Goal: Information Seeking & Learning: Learn about a topic

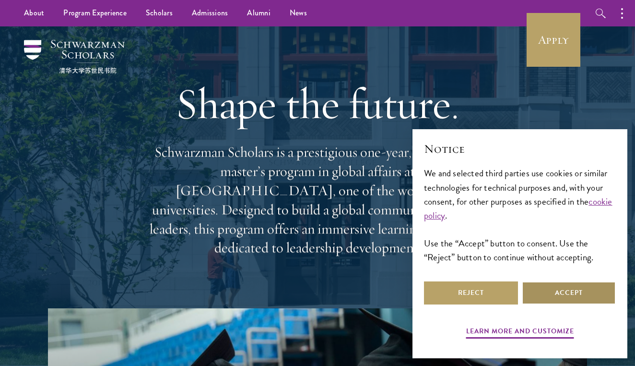
click at [486, 300] on button "Accept" at bounding box center [569, 292] width 94 height 23
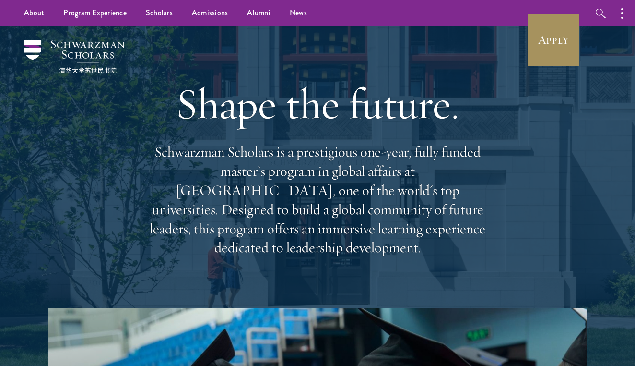
click at [486, 33] on link "Apply" at bounding box center [554, 40] width 54 height 54
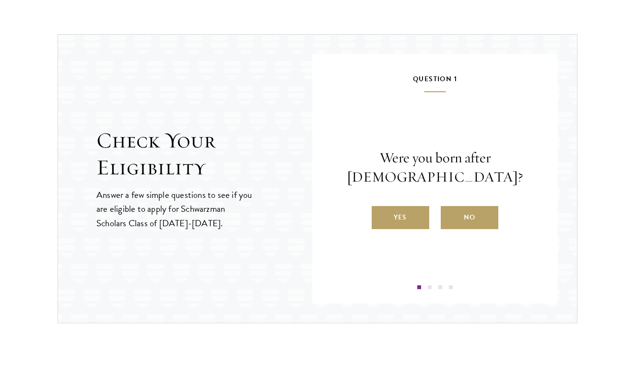
scroll to position [982, 0]
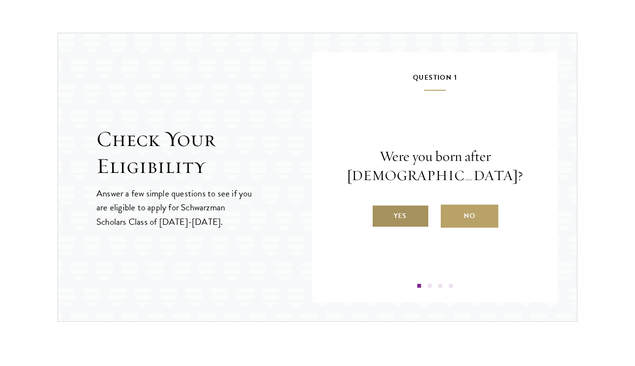
click at [406, 211] on label "Yes" at bounding box center [401, 215] width 58 height 23
click at [380, 211] on input "Yes" at bounding box center [376, 209] width 9 height 9
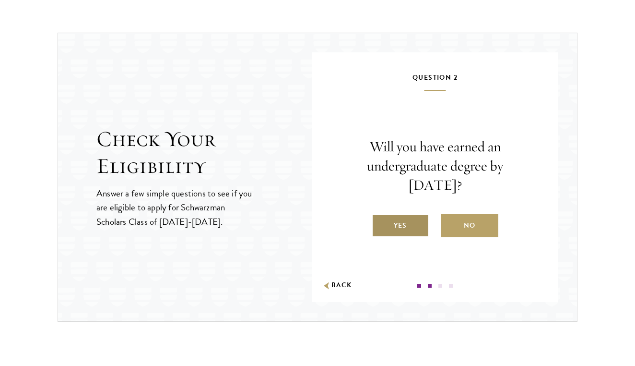
click at [403, 222] on label "Yes" at bounding box center [401, 225] width 58 height 23
click at [380, 222] on input "Yes" at bounding box center [376, 219] width 9 height 9
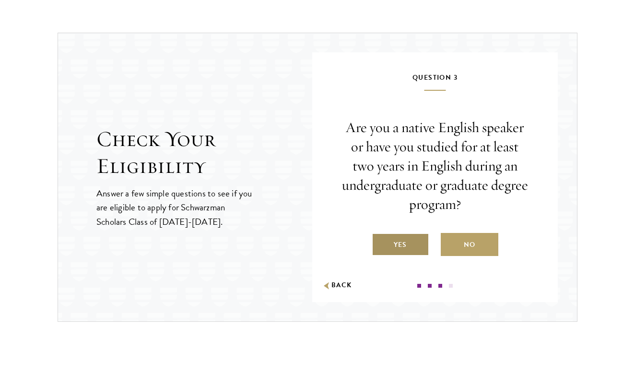
click at [401, 239] on label "Yes" at bounding box center [401, 244] width 58 height 23
click at [380, 239] on input "Yes" at bounding box center [376, 238] width 9 height 9
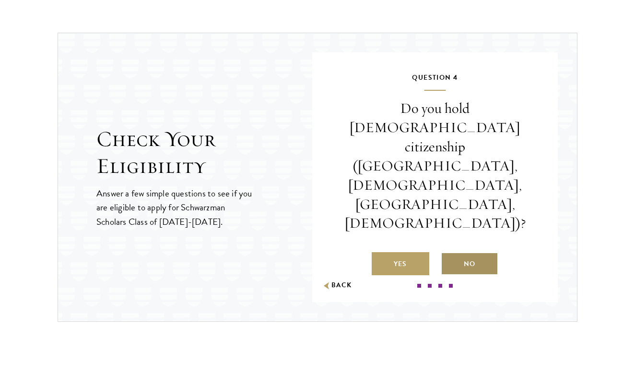
click at [463, 252] on label "No" at bounding box center [470, 263] width 58 height 23
click at [450, 253] on input "No" at bounding box center [445, 257] width 9 height 9
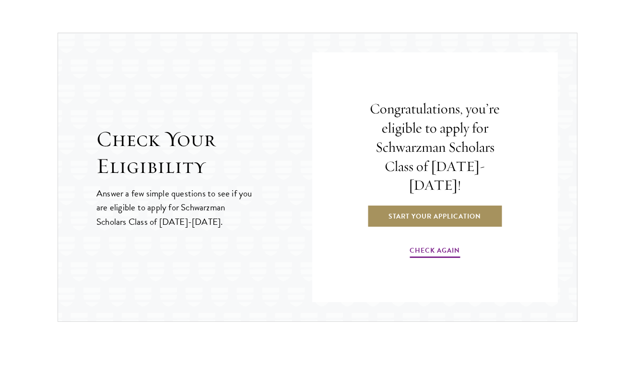
click at [449, 204] on link "Start Your Application" at bounding box center [435, 215] width 136 height 23
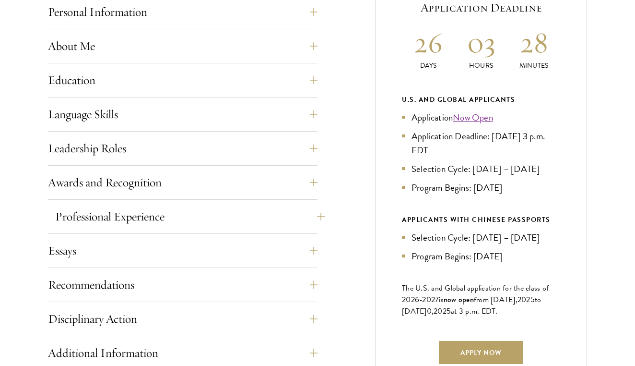
click at [207, 212] on button "Professional Experience" at bounding box center [190, 216] width 270 height 23
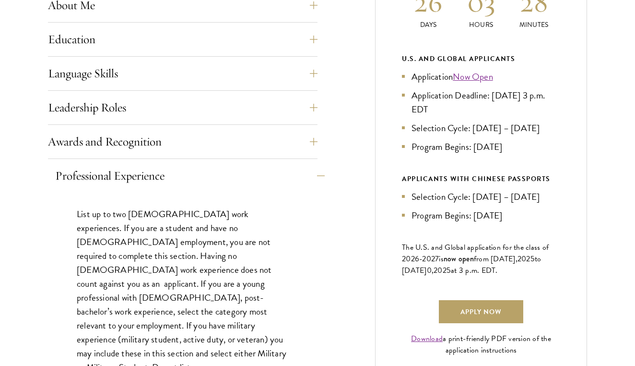
scroll to position [496, 0]
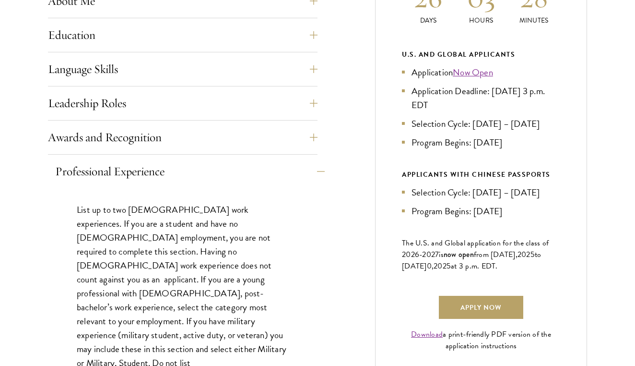
click at [213, 178] on button "Professional Experience" at bounding box center [190, 171] width 270 height 23
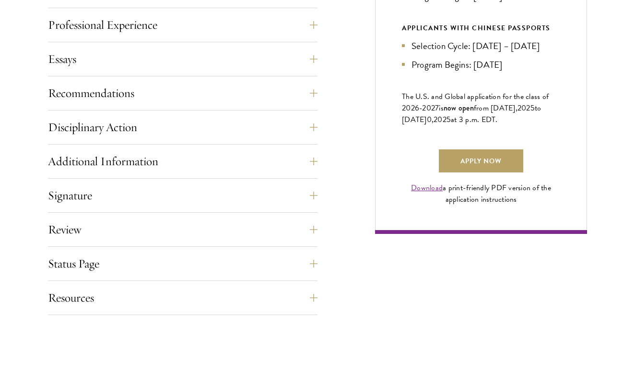
scroll to position [645, 0]
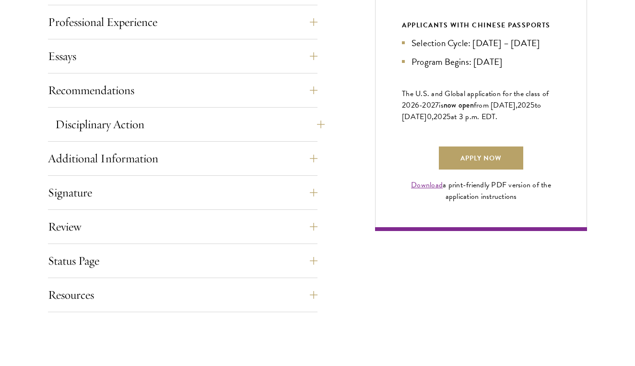
click at [250, 115] on button "Disciplinary Action" at bounding box center [190, 124] width 270 height 23
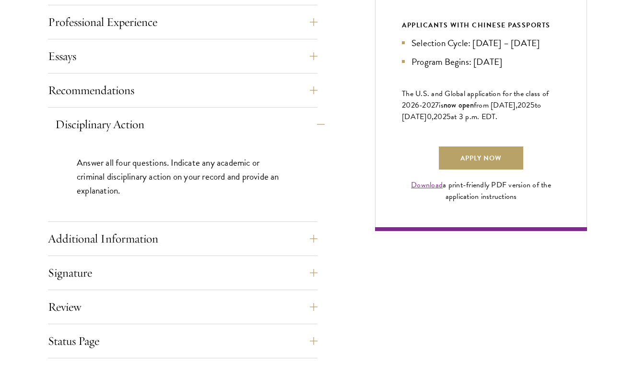
click at [250, 115] on button "Disciplinary Action" at bounding box center [190, 124] width 270 height 23
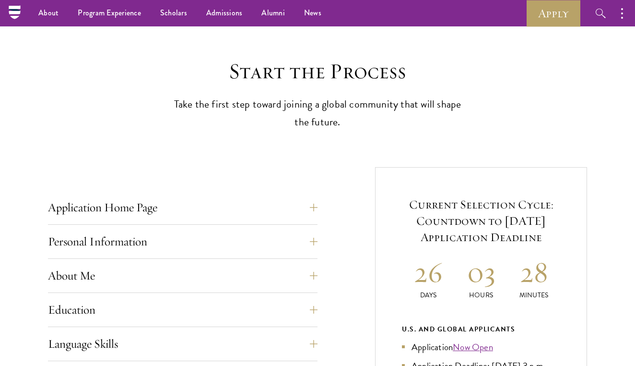
scroll to position [190, 0]
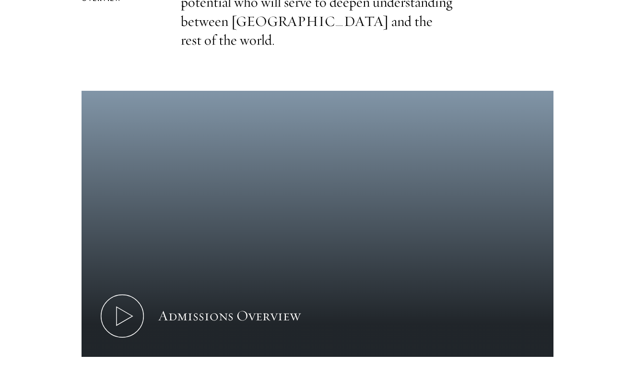
scroll to position [415, 0]
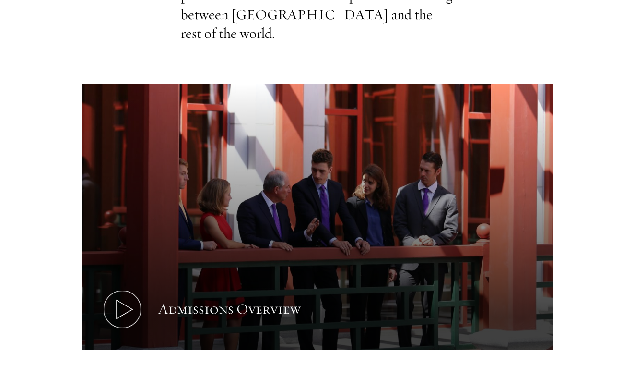
click at [288, 244] on button "Admissions Overview" at bounding box center [318, 216] width 472 height 265
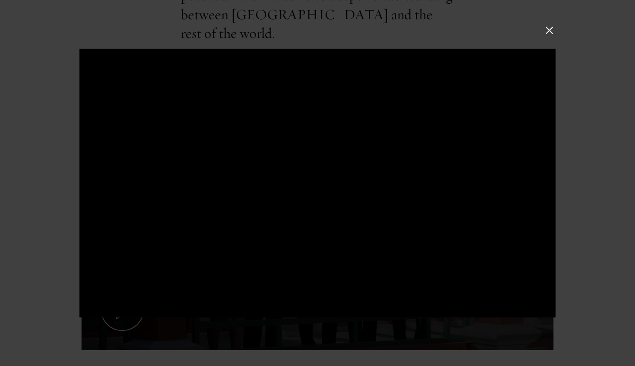
click at [525, 105] on div at bounding box center [318, 183] width 476 height 268
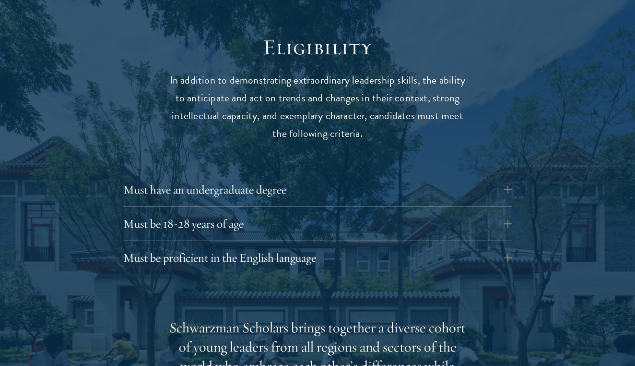
scroll to position [1222, 0]
click at [476, 178] on button "Must have an undergraduate degree" at bounding box center [324, 189] width 389 height 23
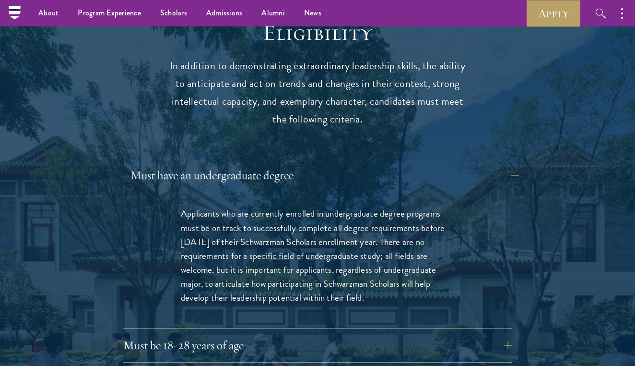
scroll to position [1235, 0]
click at [476, 164] on button "Must have an undergraduate degree" at bounding box center [324, 175] width 389 height 23
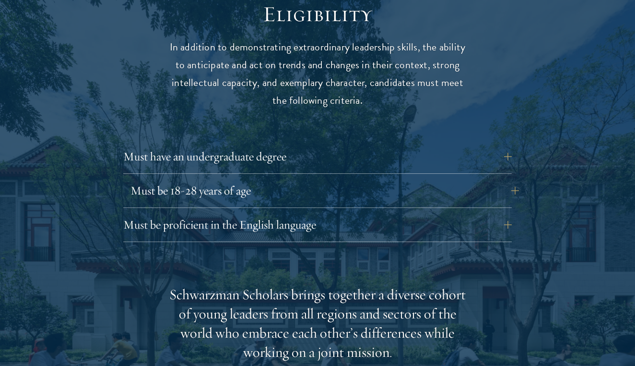
scroll to position [1255, 0]
click at [476, 178] on button "Must be 18-28 years of age" at bounding box center [324, 189] width 389 height 23
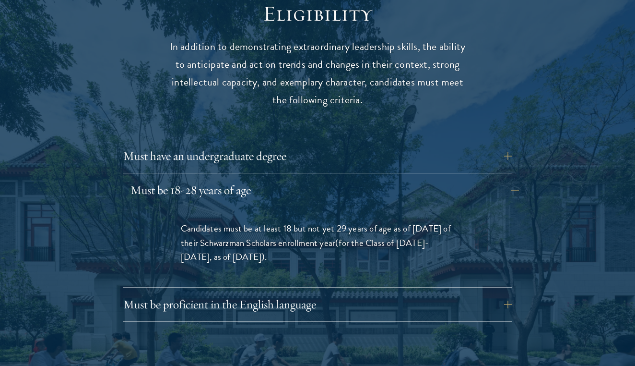
click at [476, 178] on button "Must be 18-28 years of age" at bounding box center [324, 189] width 389 height 23
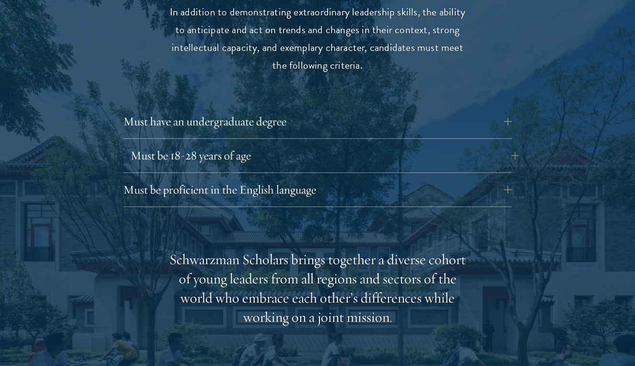
scroll to position [1301, 0]
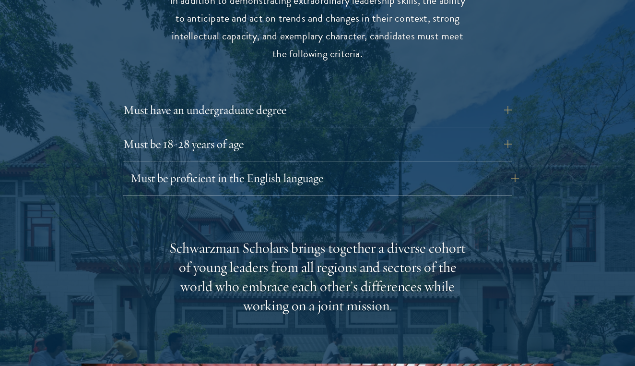
click at [481, 166] on button "Must be proficient in the English language" at bounding box center [324, 177] width 389 height 23
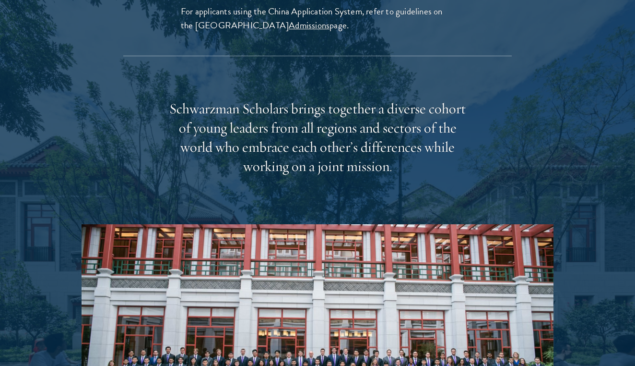
scroll to position [1704, 0]
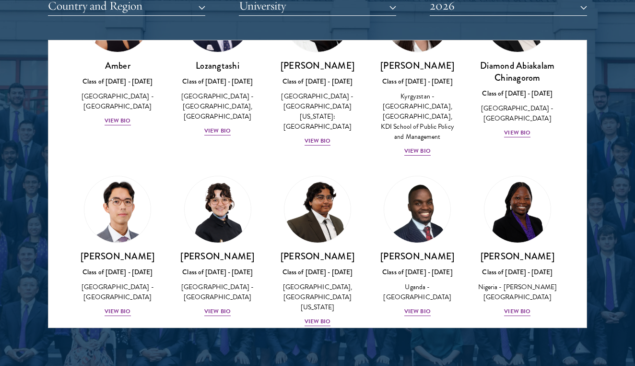
scroll to position [96, 0]
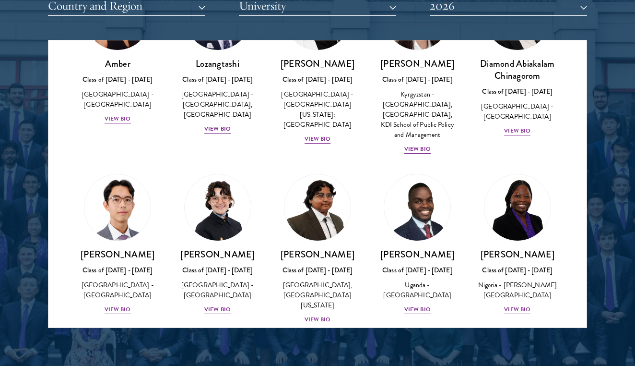
click at [209, 169] on div "[PERSON_NAME] Class of [DATE] - [DATE] [GEOGRAPHIC_DATA] - [GEOGRAPHIC_DATA] Vi…" at bounding box center [217, 244] width 100 height 160
click at [213, 185] on img at bounding box center [217, 207] width 73 height 73
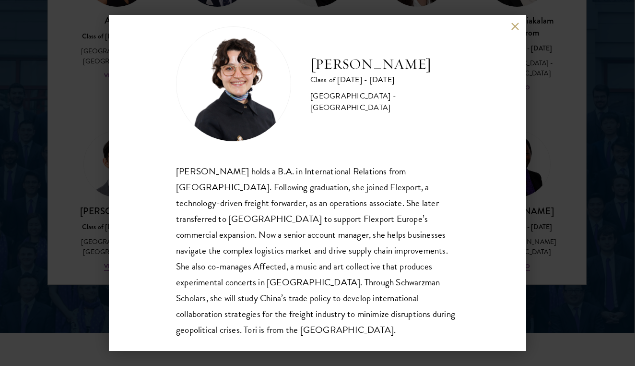
scroll to position [17, 0]
click at [65, 209] on div "[PERSON_NAME] Class of [DATE] - [DATE] [GEOGRAPHIC_DATA] - [GEOGRAPHIC_DATA] [P…" at bounding box center [317, 183] width 635 height 366
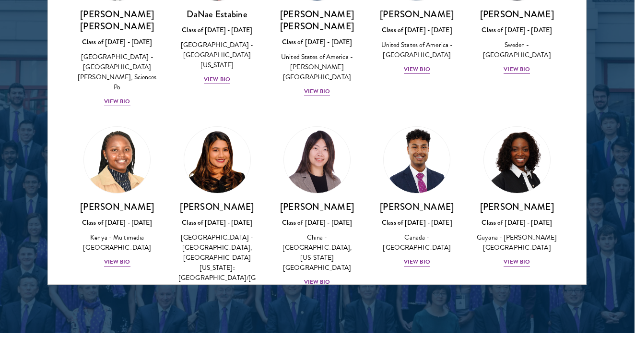
scroll to position [2477, 0]
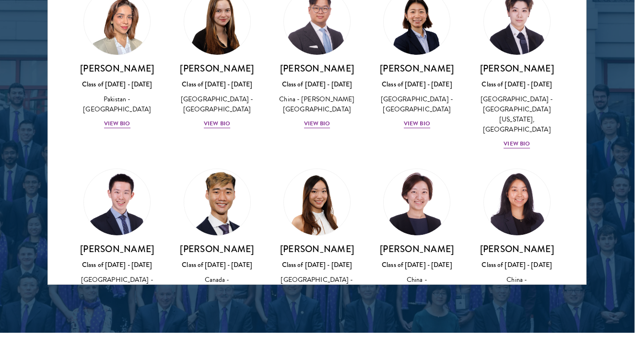
click at [230, 243] on h3 "[PERSON_NAME]" at bounding box center [217, 249] width 81 height 12
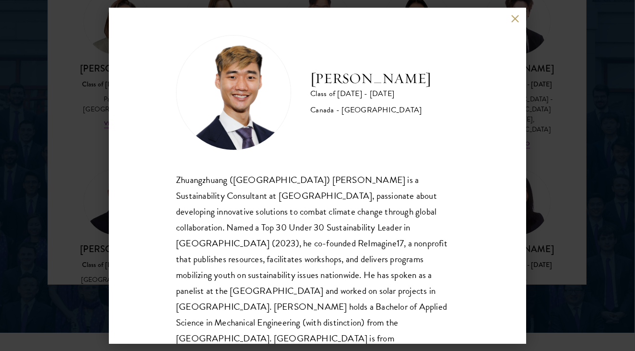
scroll to position [1, 0]
click at [97, 166] on div "[PERSON_NAME] Class of [DATE] - [DATE] [GEOGRAPHIC_DATA] - [GEOGRAPHIC_DATA] Zh…" at bounding box center [317, 175] width 635 height 351
